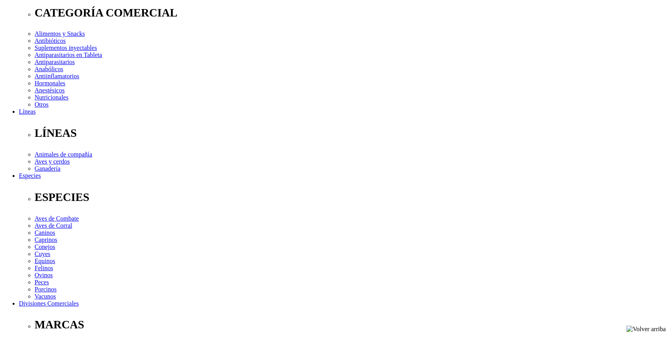
scroll to position [136, 0]
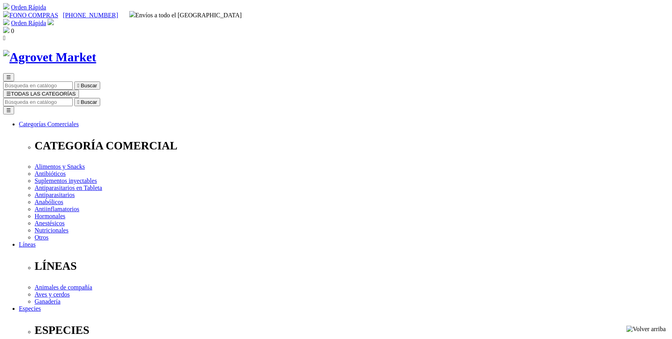
select select "0"
drag, startPoint x: 343, startPoint y: 103, endPoint x: 478, endPoint y: 99, distance: 135.6
drag, startPoint x: 458, startPoint y: 102, endPoint x: 341, endPoint y: 100, distance: 117.1
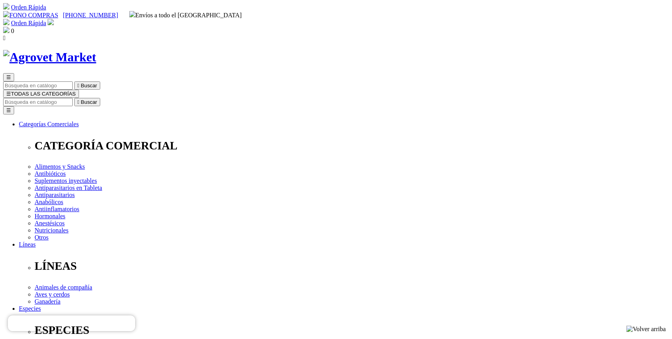
copy h1 "Atrevia® XR Mini (2 - 4.5 kg)"
click at [73, 98] on input "Buscar" at bounding box center [38, 102] width 70 height 8
paste input "COLLAR [MEDICAL_DATA] PREVENDOG"
type input "COLLAR [MEDICAL_DATA] PREVENDOG"
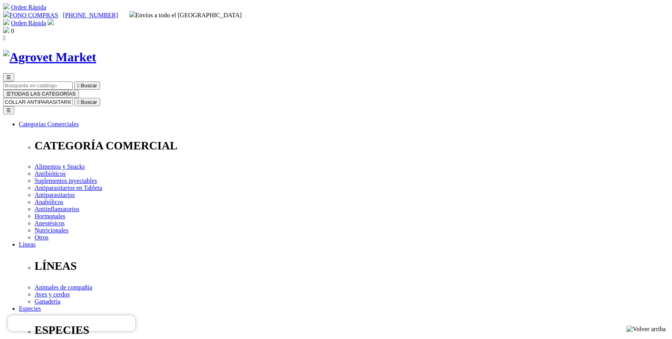
click at [74, 98] on button " Buscar" at bounding box center [87, 102] width 26 height 8
